Goal: Understand process/instructions: Learn about a topic

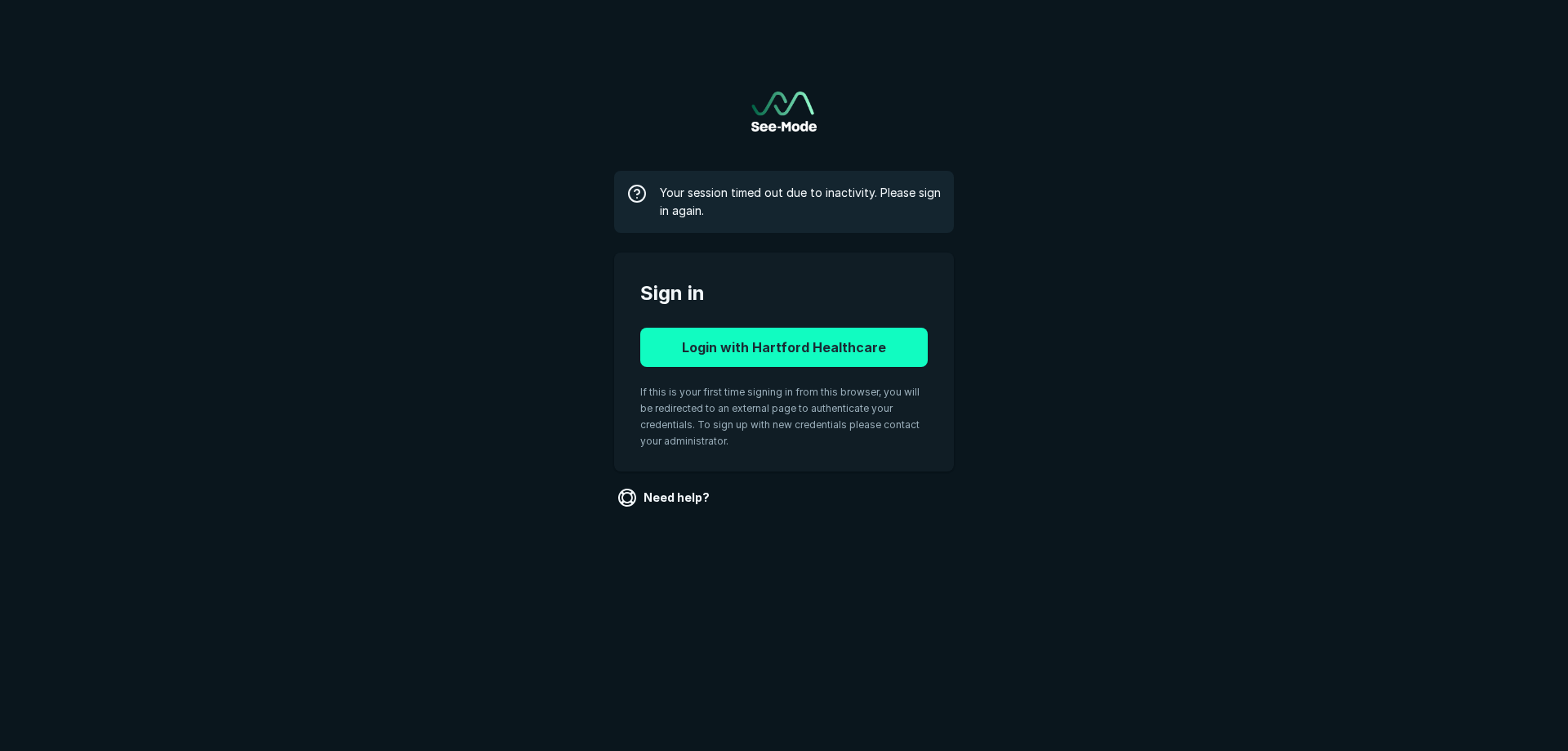
click at [868, 349] on button "Login with Hartford Healthcare" at bounding box center [784, 347] width 287 height 39
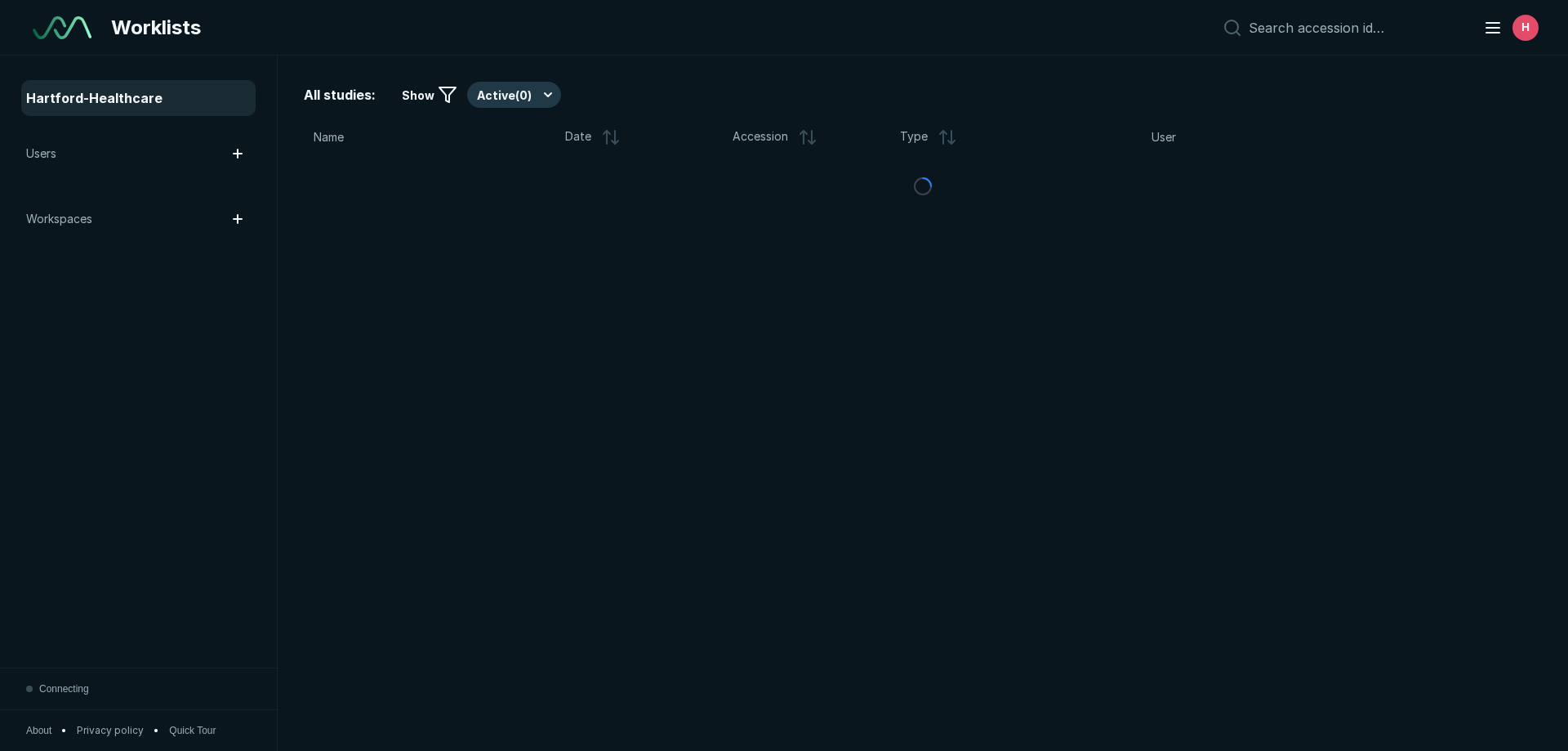
scroll to position [5195, 9155]
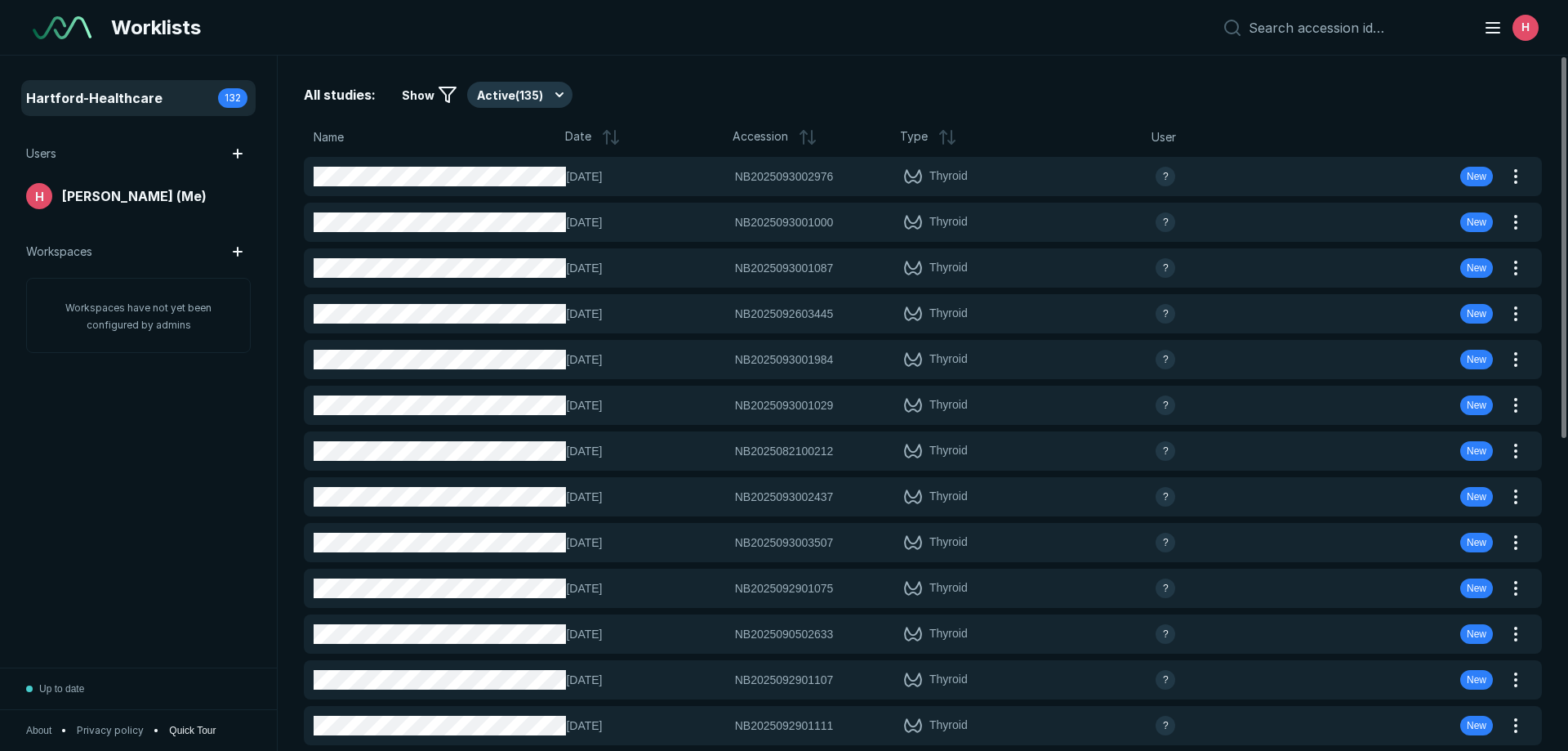
click at [177, 735] on span "Quick Tour" at bounding box center [192, 730] width 47 height 14
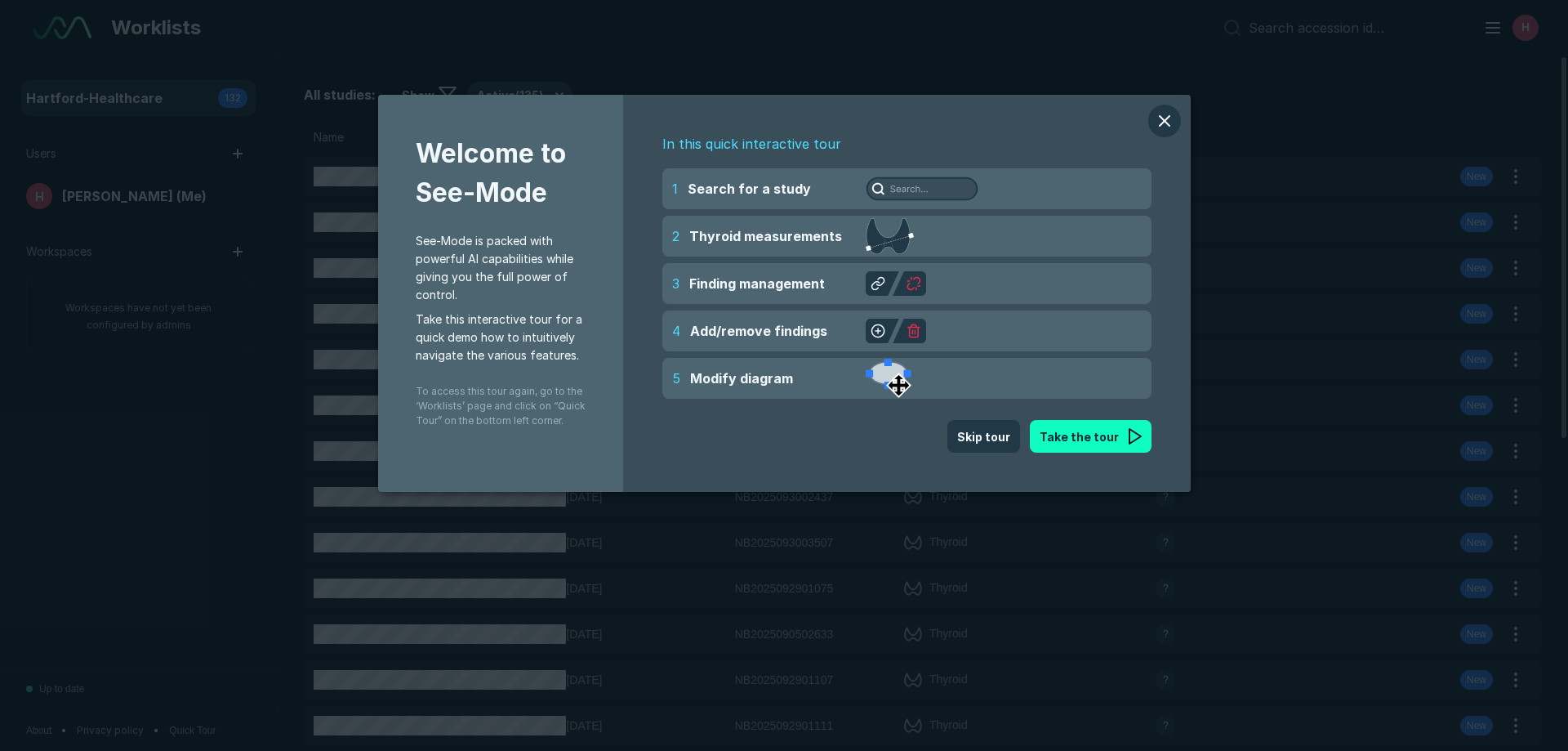
click at [1107, 445] on button "Take the tour" at bounding box center [1091, 436] width 122 height 33
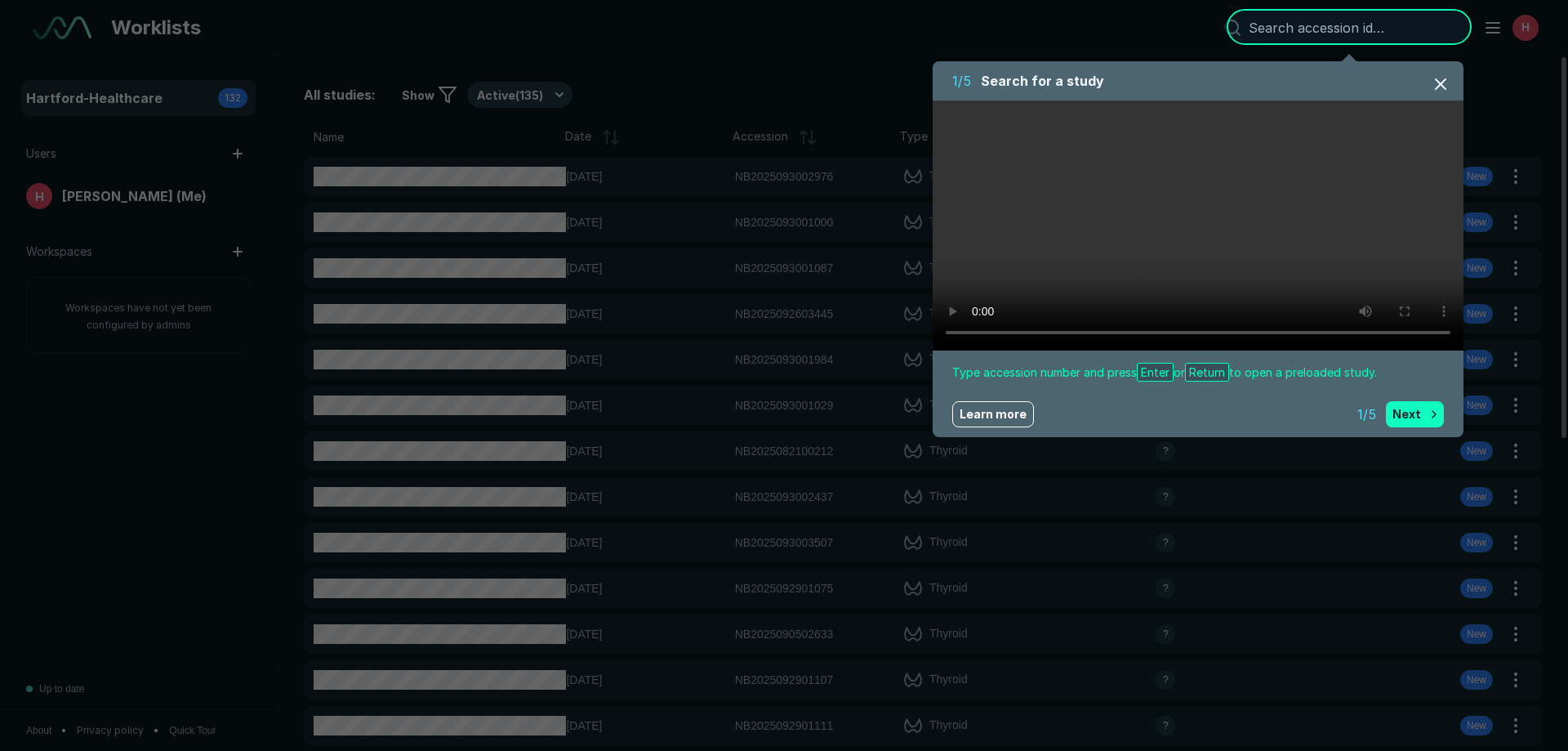
click at [1427, 412] on button "Next" at bounding box center [1415, 414] width 58 height 26
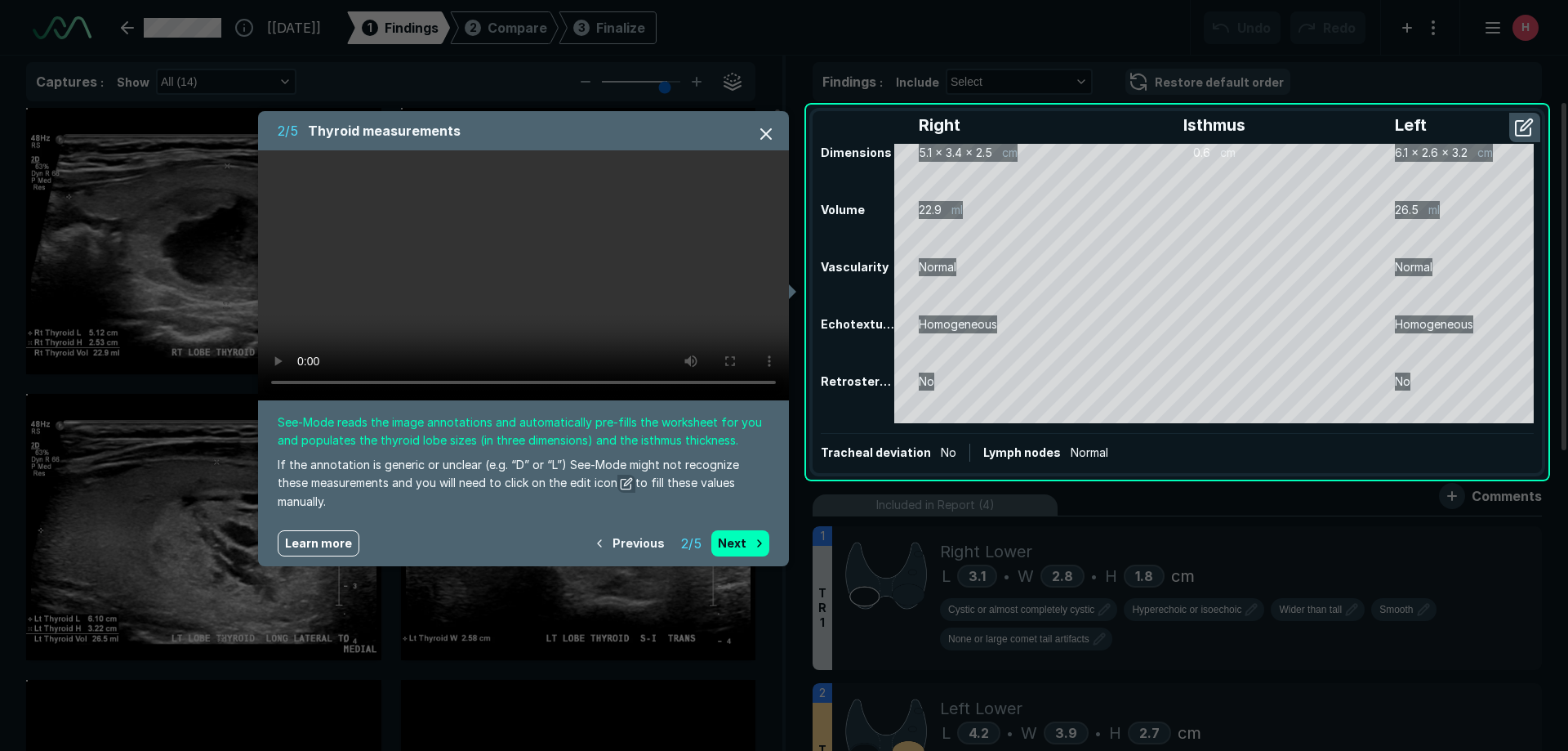
scroll to position [3679, 5367]
click at [746, 547] on button "Next" at bounding box center [740, 543] width 58 height 26
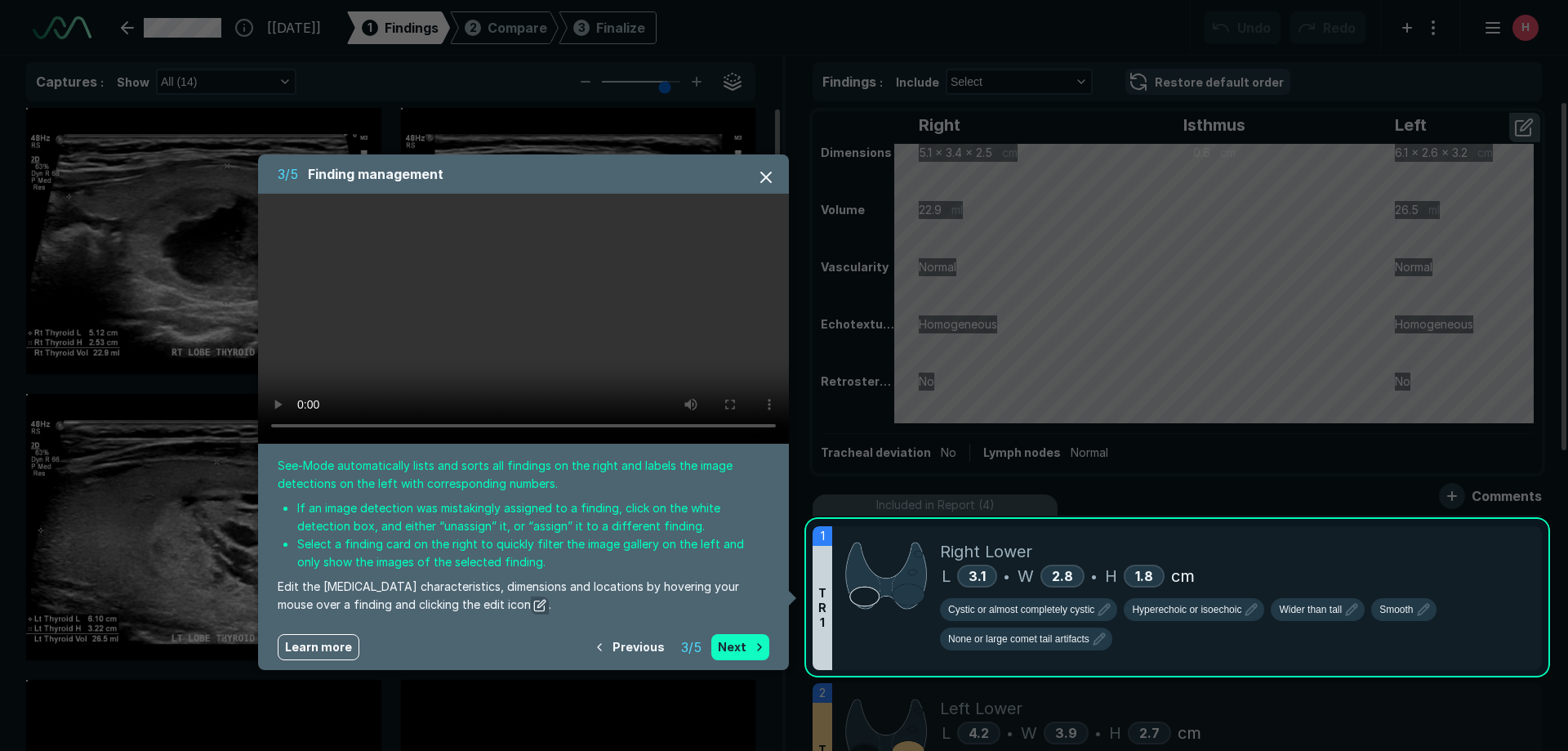
click at [745, 642] on button "Next" at bounding box center [740, 647] width 58 height 26
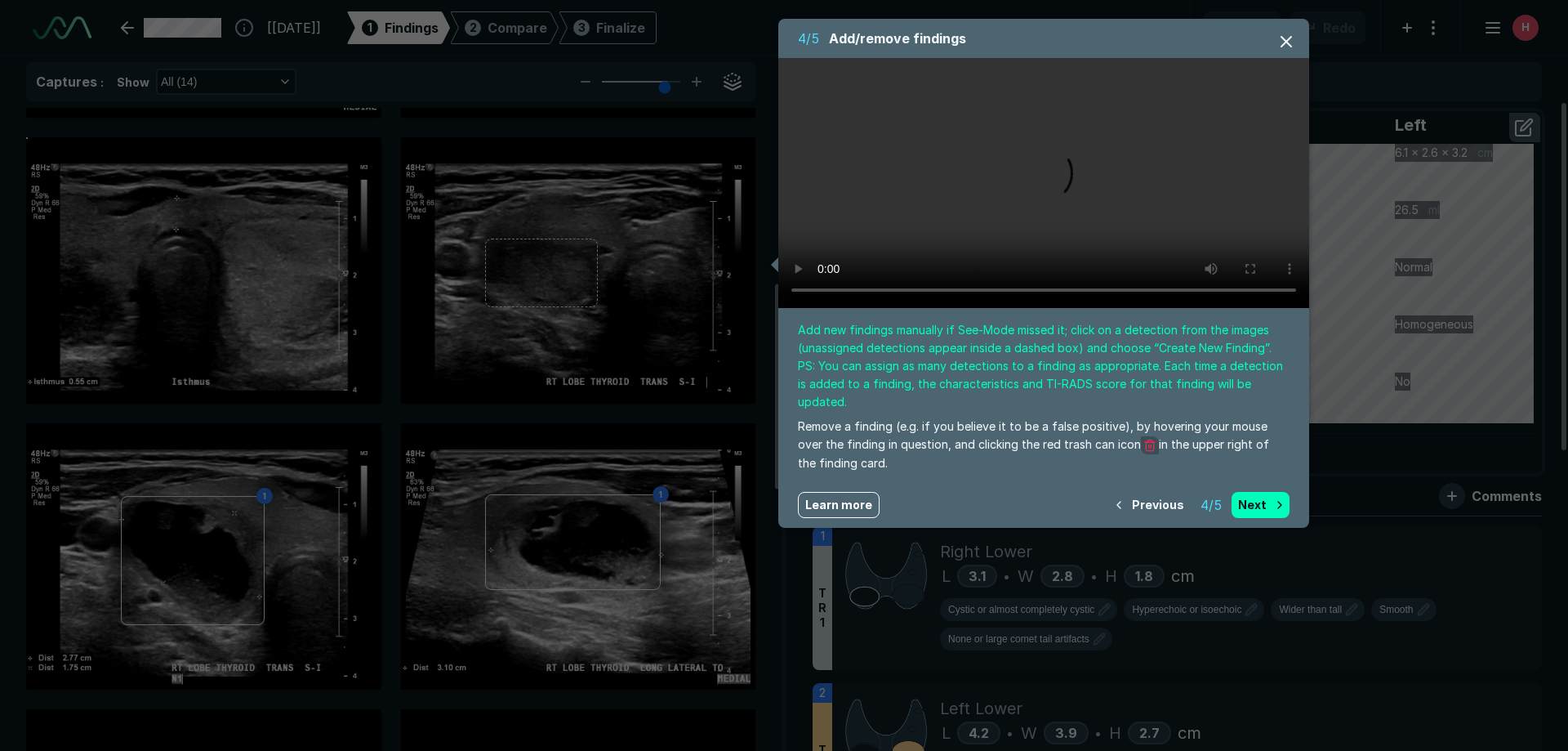
scroll to position [548, 0]
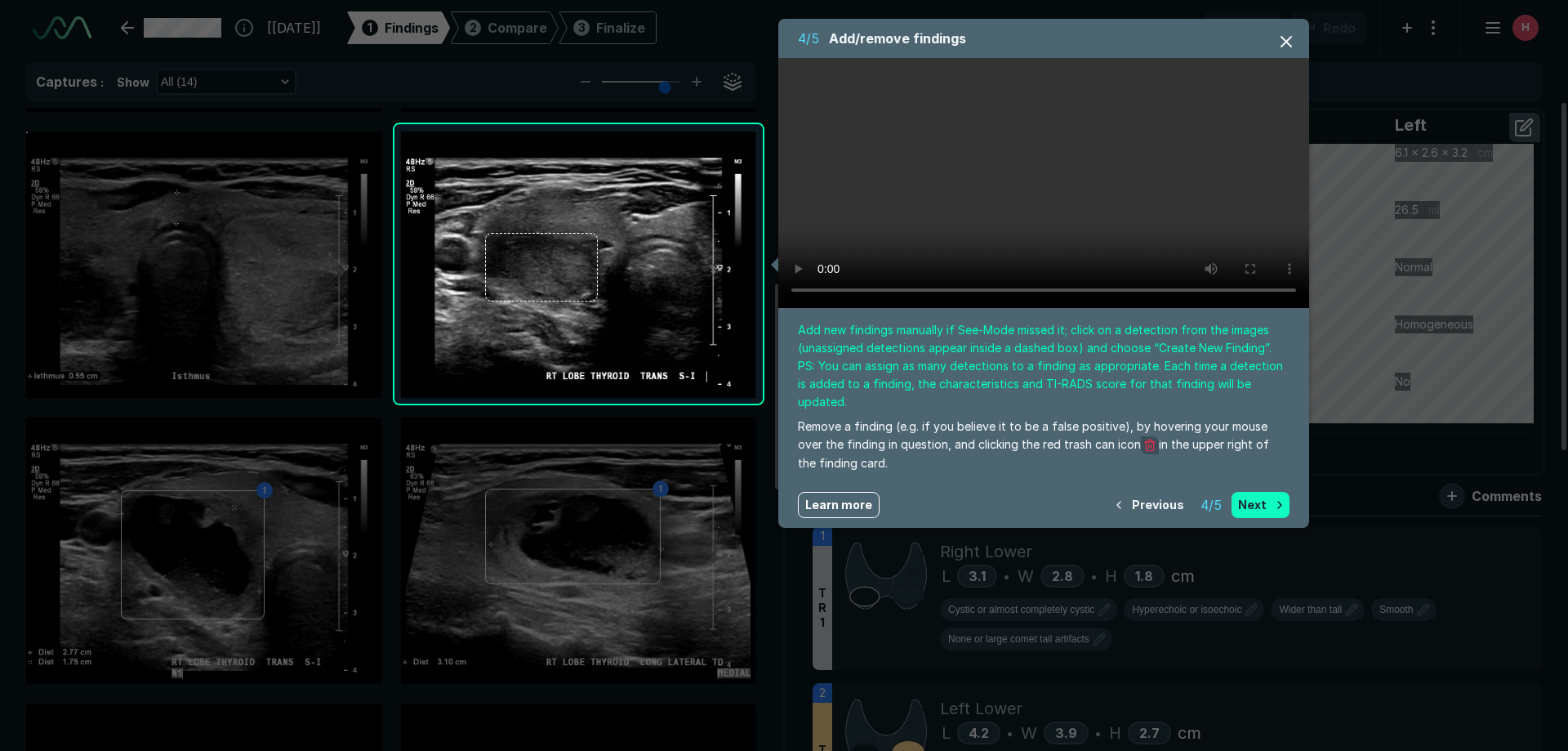
click at [1247, 492] on button "Next" at bounding box center [1260, 505] width 58 height 26
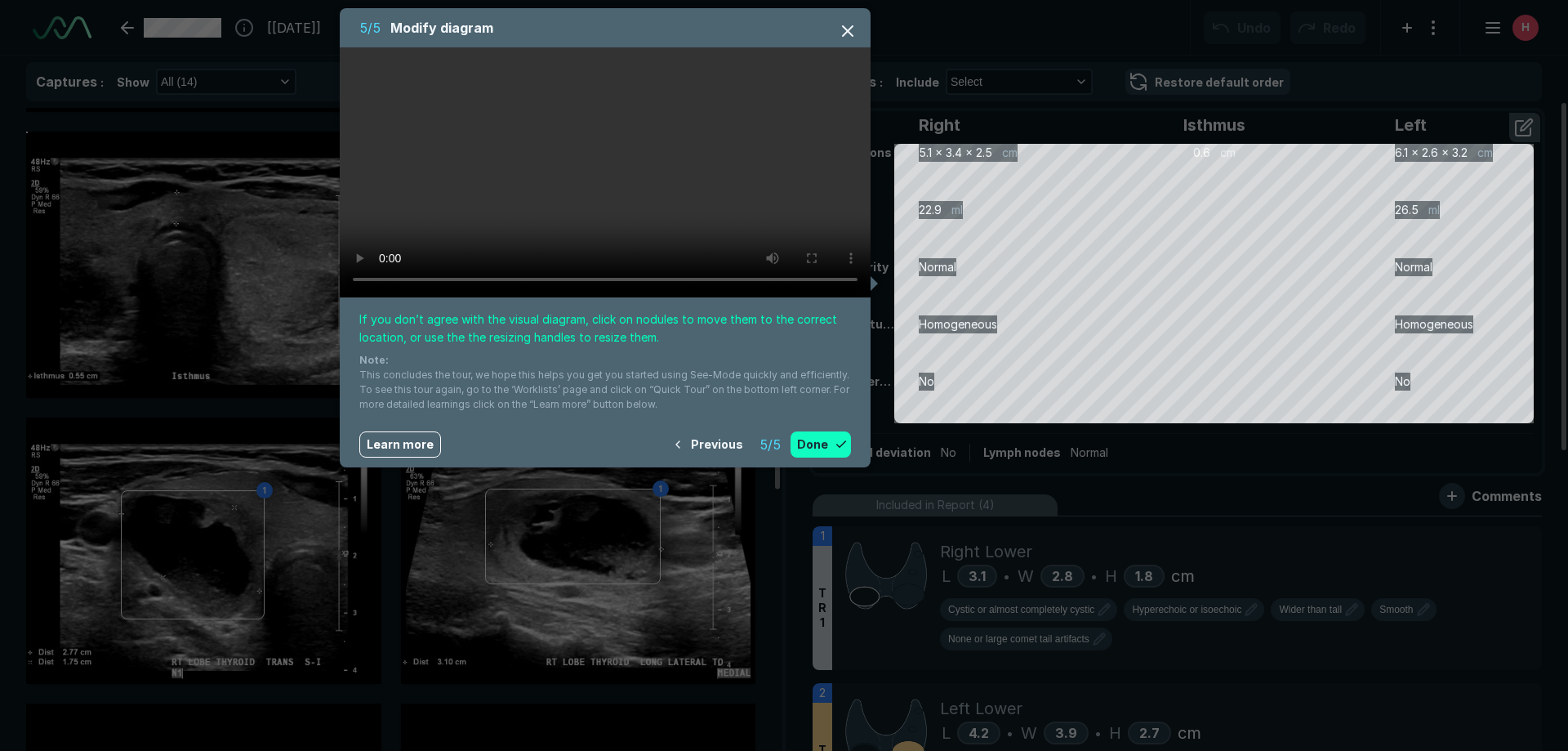
click at [834, 440] on button "Done" at bounding box center [820, 445] width 60 height 26
